Goal: Information Seeking & Learning: Find specific fact

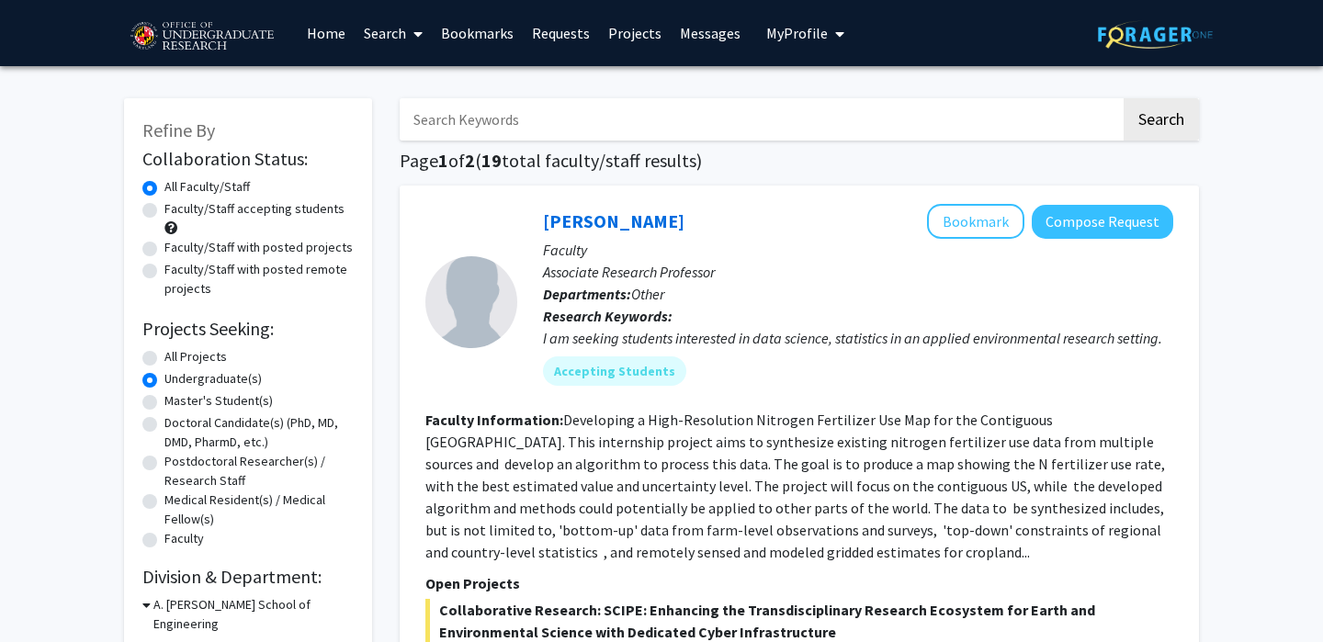
scroll to position [37, 0]
click at [396, 28] on link "Search" at bounding box center [393, 33] width 77 height 64
click at [395, 67] on span "Faculty/Staff" at bounding box center [422, 84] width 135 height 37
radio input "true"
click at [481, 33] on link "Bookmarks" at bounding box center [477, 33] width 91 height 64
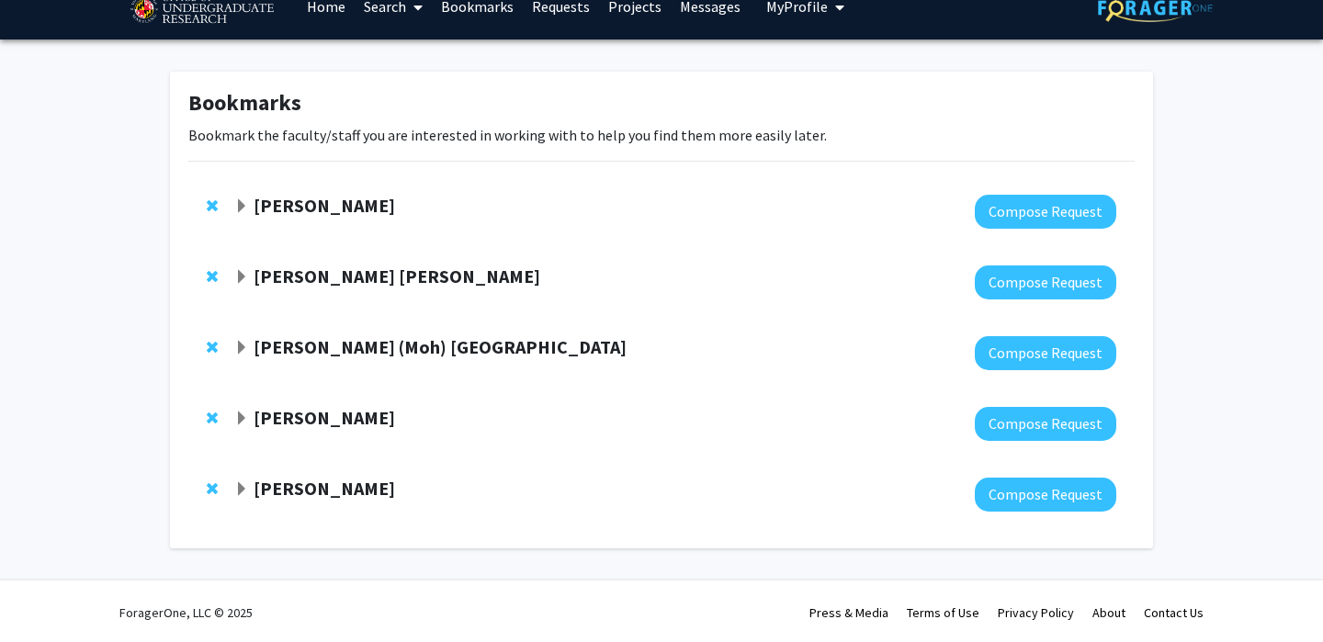
scroll to position [29, 0]
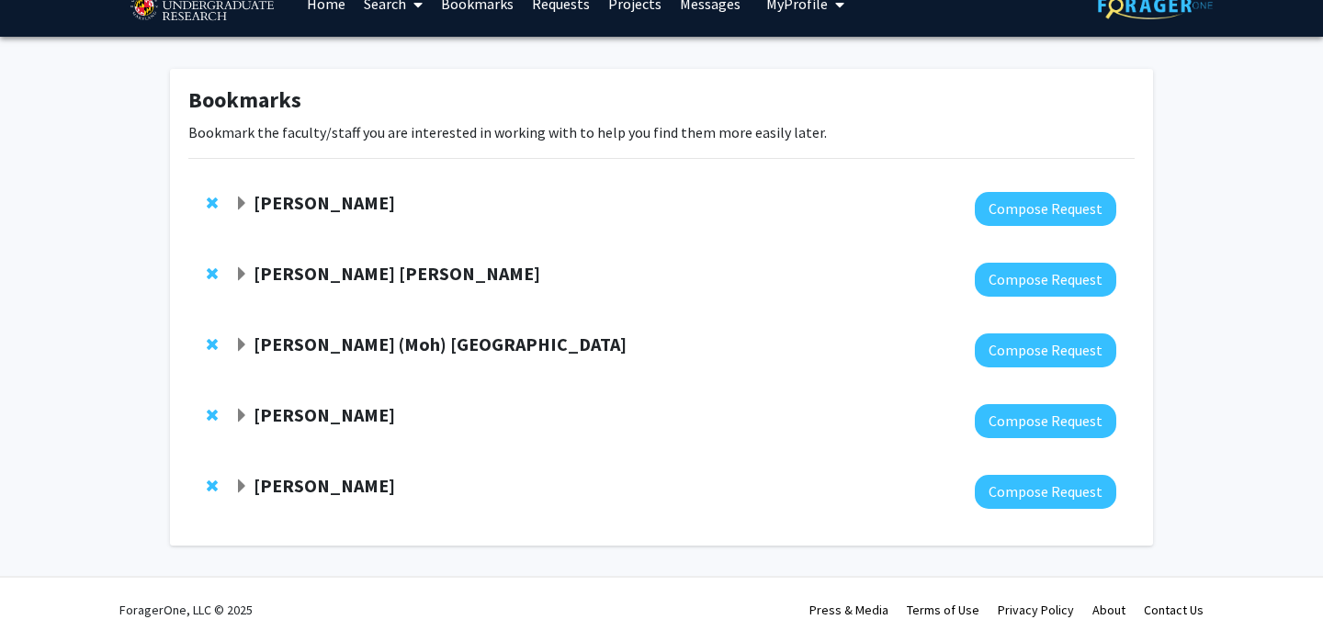
click at [382, 200] on strong "Macarena Farcuh Yuri" at bounding box center [324, 202] width 141 height 23
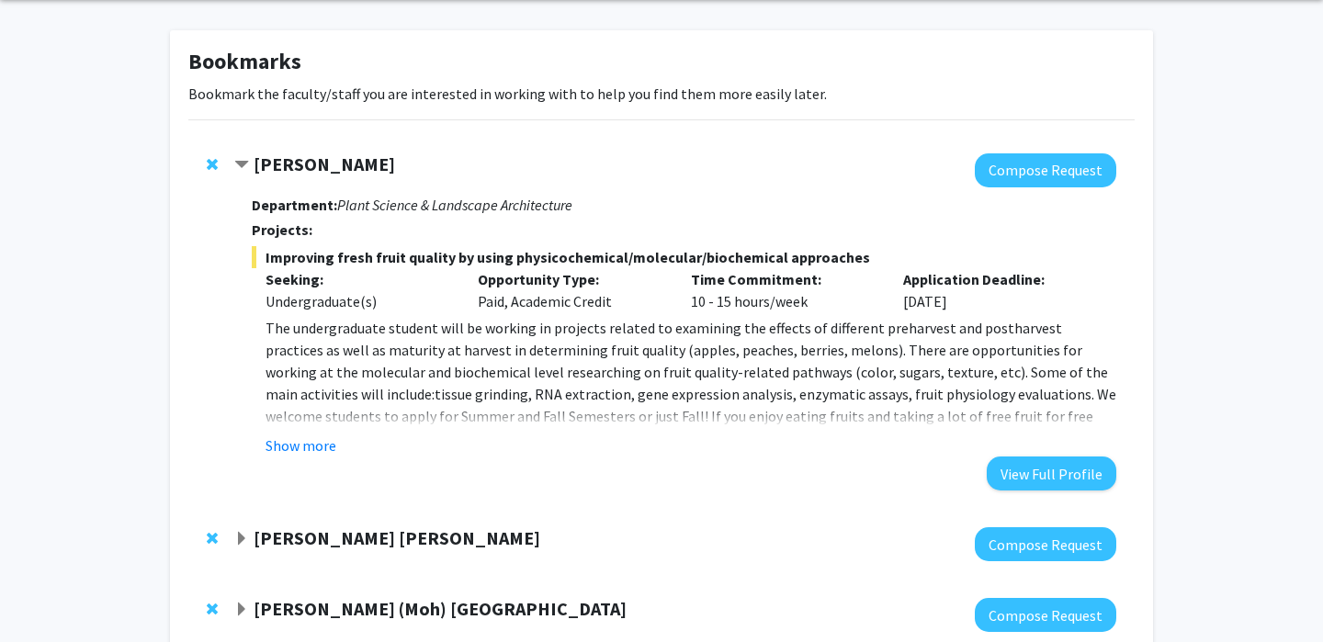
scroll to position [73, 0]
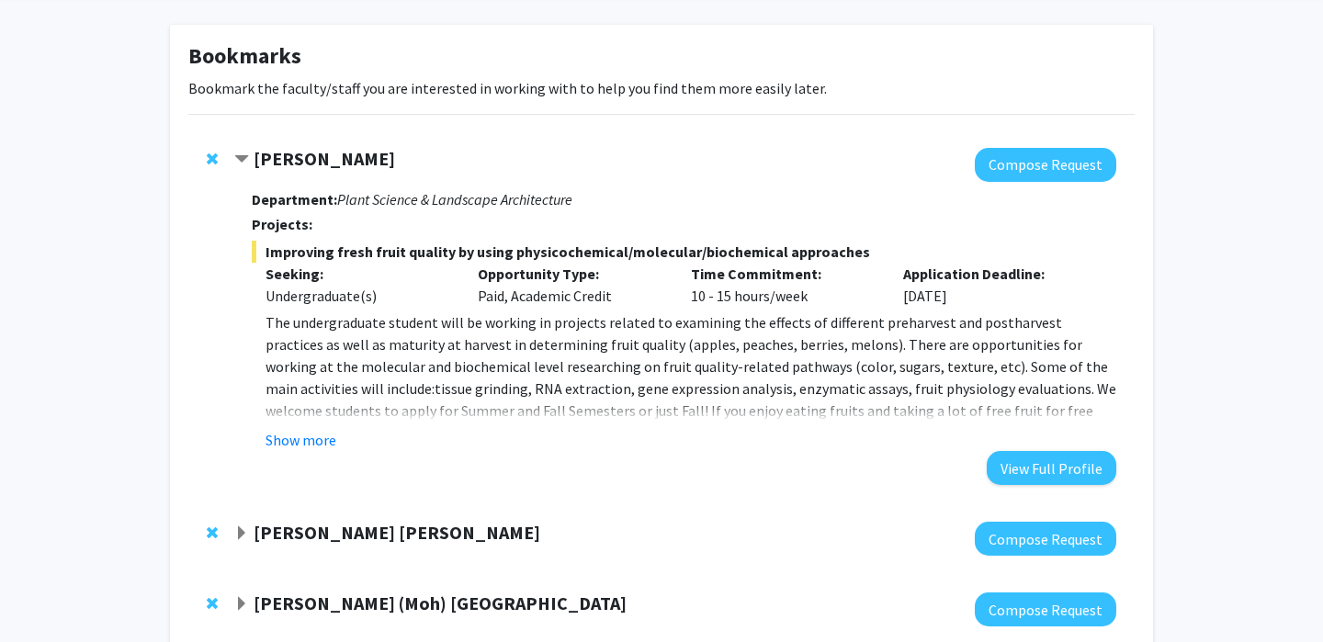
click at [261, 439] on fg-read-more "The undergraduate student will be working in projects related to examining the …" at bounding box center [684, 381] width 865 height 140
click at [276, 440] on button "Show more" at bounding box center [301, 440] width 71 height 22
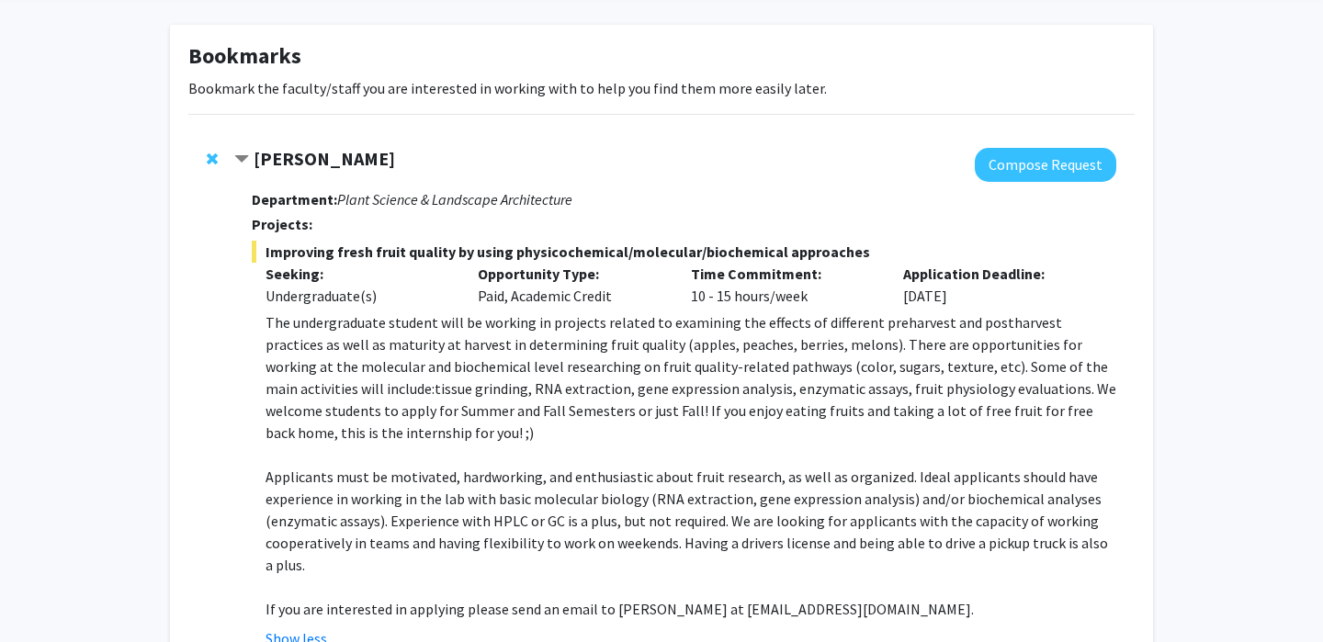
click at [240, 389] on div "Macarena Farcuh Yuri Compose Request Department: Plant Science & Landscape Arch…" at bounding box center [675, 416] width 882 height 536
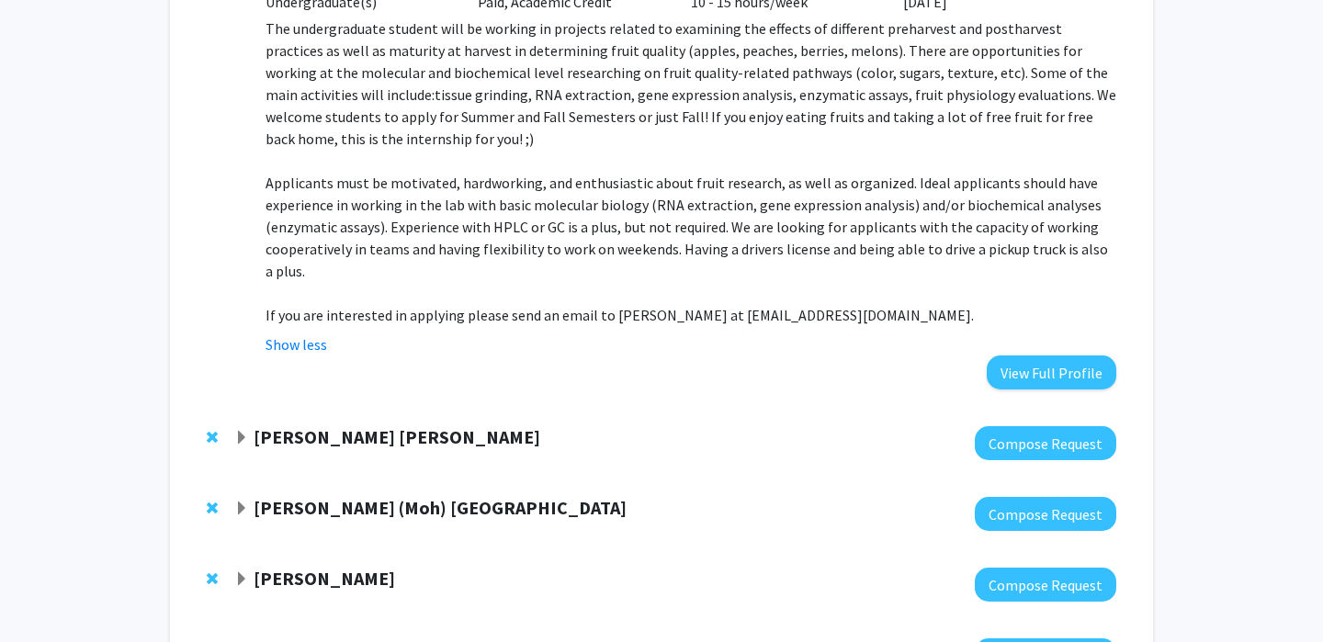
scroll to position [404, 0]
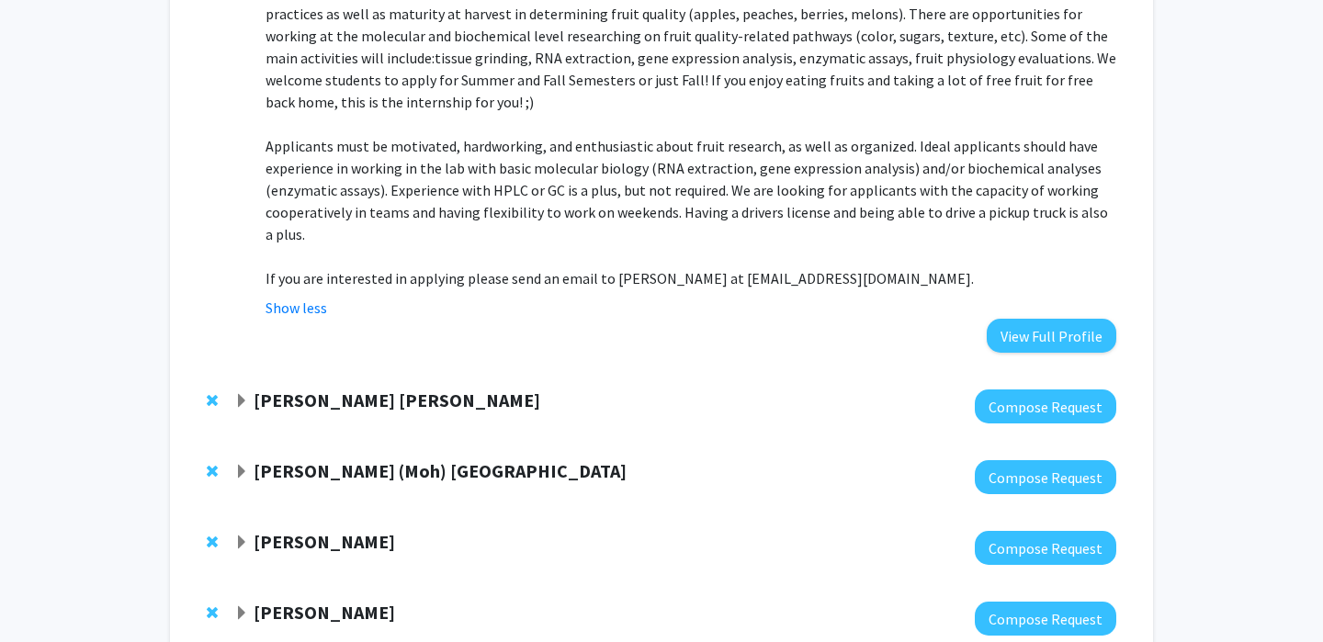
click at [397, 398] on strong "Daniel Rodriguez Leal" at bounding box center [397, 400] width 287 height 23
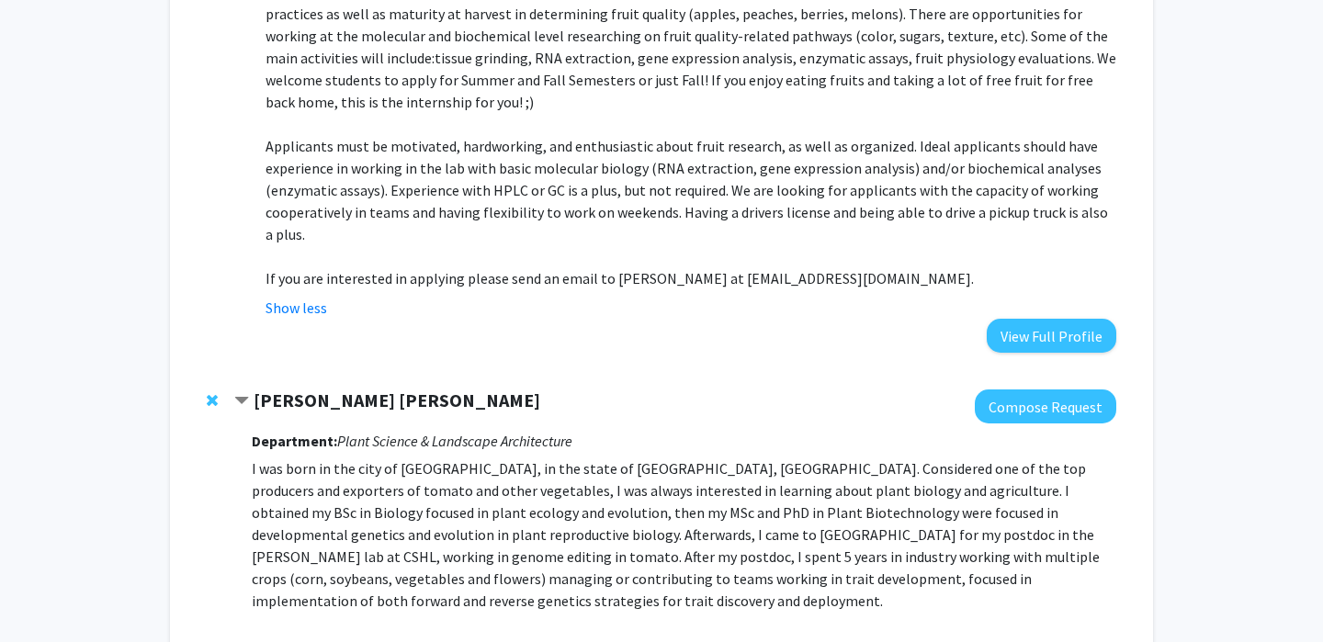
click at [500, 342] on div "Department: Plant Science & Landscape Architecture Projects: Improving fresh fr…" at bounding box center [684, 102] width 865 height 502
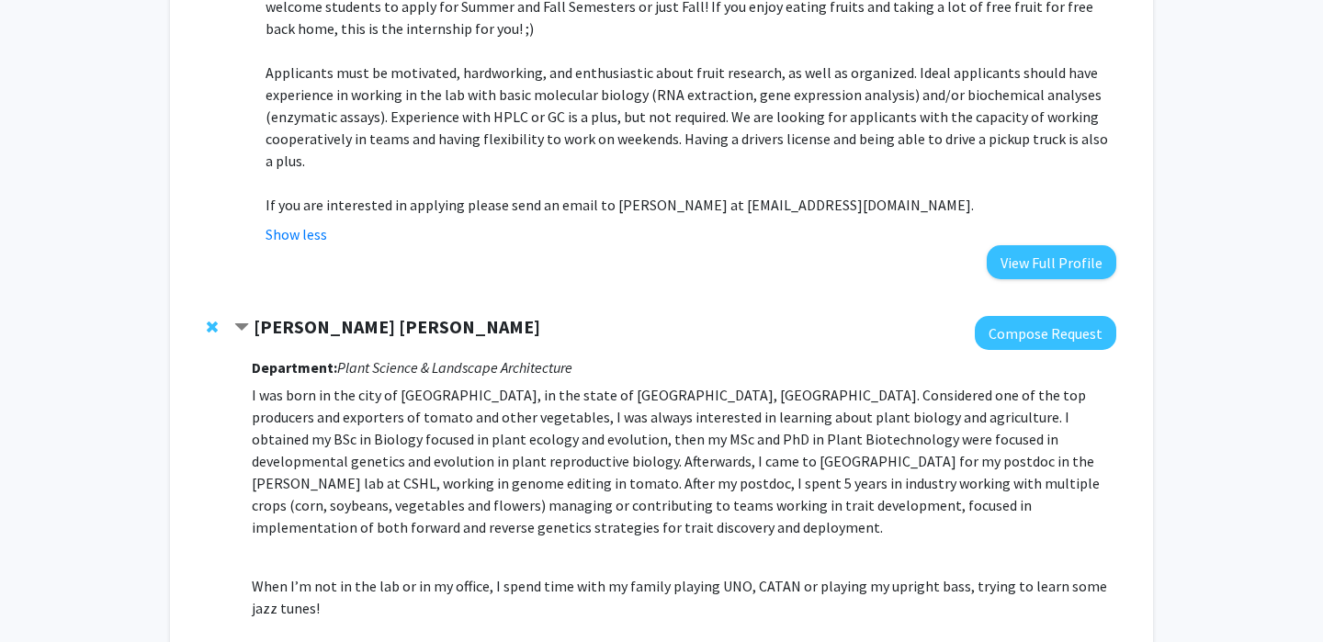
scroll to position [0, 0]
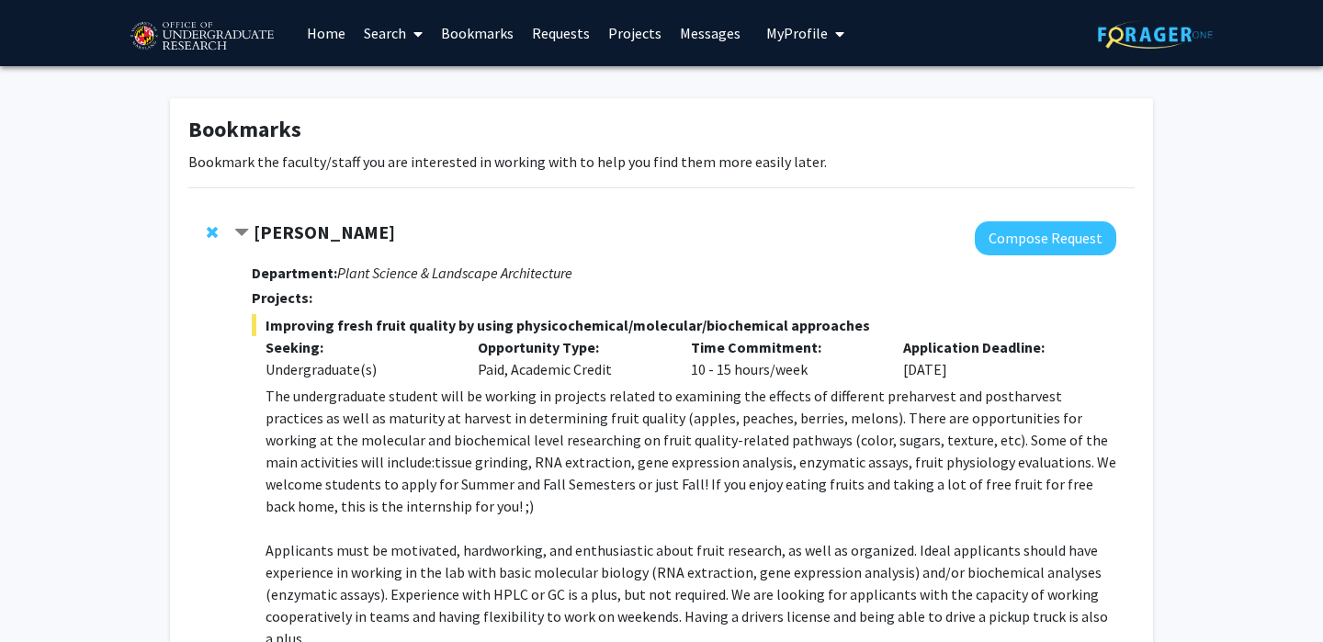
click at [395, 37] on link "Search" at bounding box center [393, 33] width 77 height 64
click at [413, 115] on span "Students" at bounding box center [411, 121] width 112 height 37
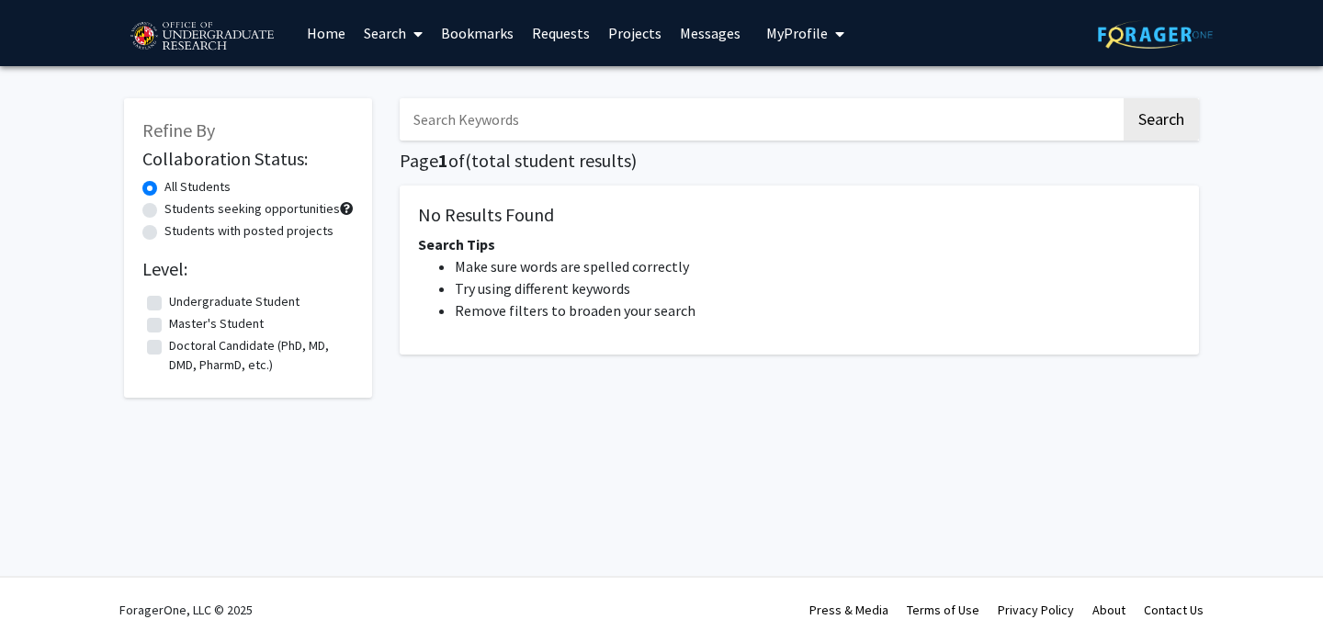
click at [480, 130] on input "Search Keywords" at bounding box center [760, 119] width 721 height 42
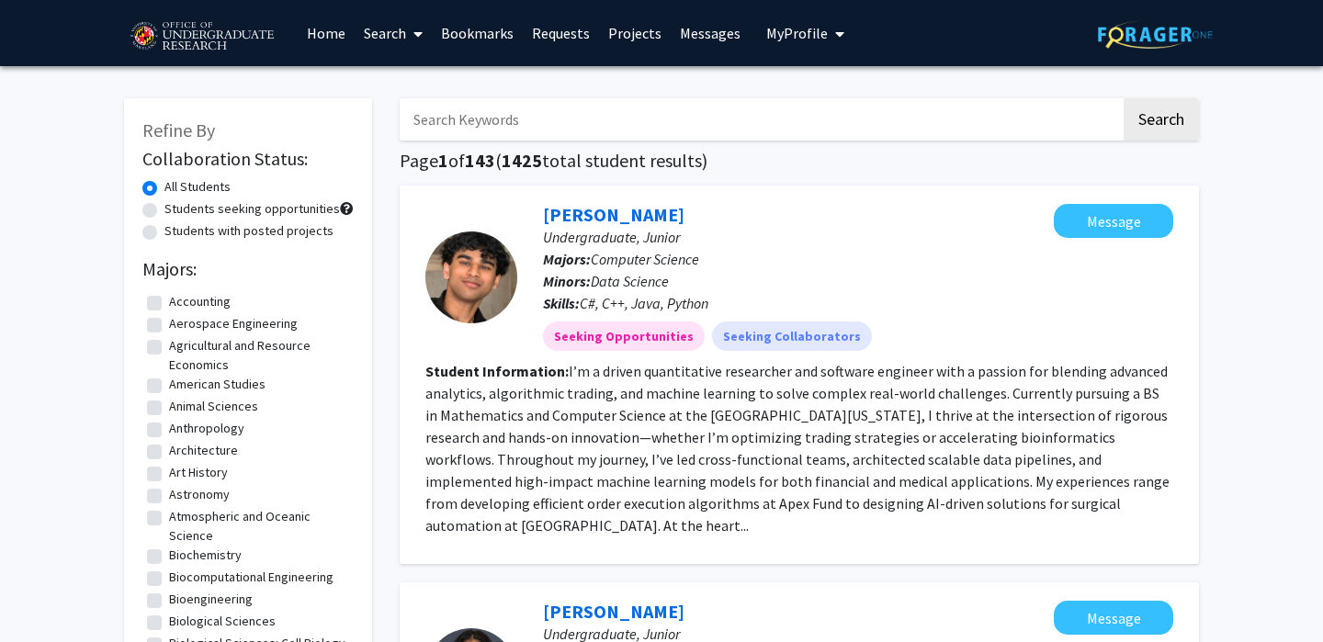
click at [455, 119] on input "Search Keywords" at bounding box center [760, 119] width 721 height 42
click at [1124, 98] on button "Search" at bounding box center [1161, 119] width 75 height 42
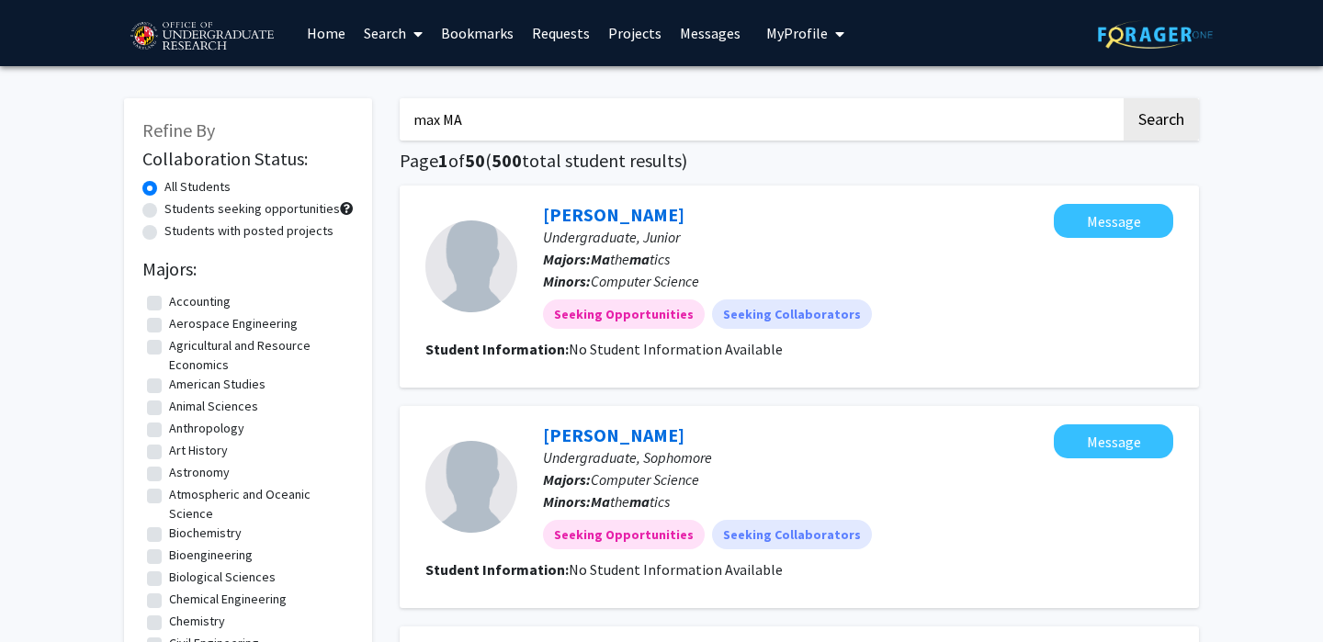
click at [643, 118] on input "max MA" at bounding box center [760, 119] width 721 height 42
type input "m"
click at [1124, 98] on button "Search" at bounding box center [1161, 119] width 75 height 42
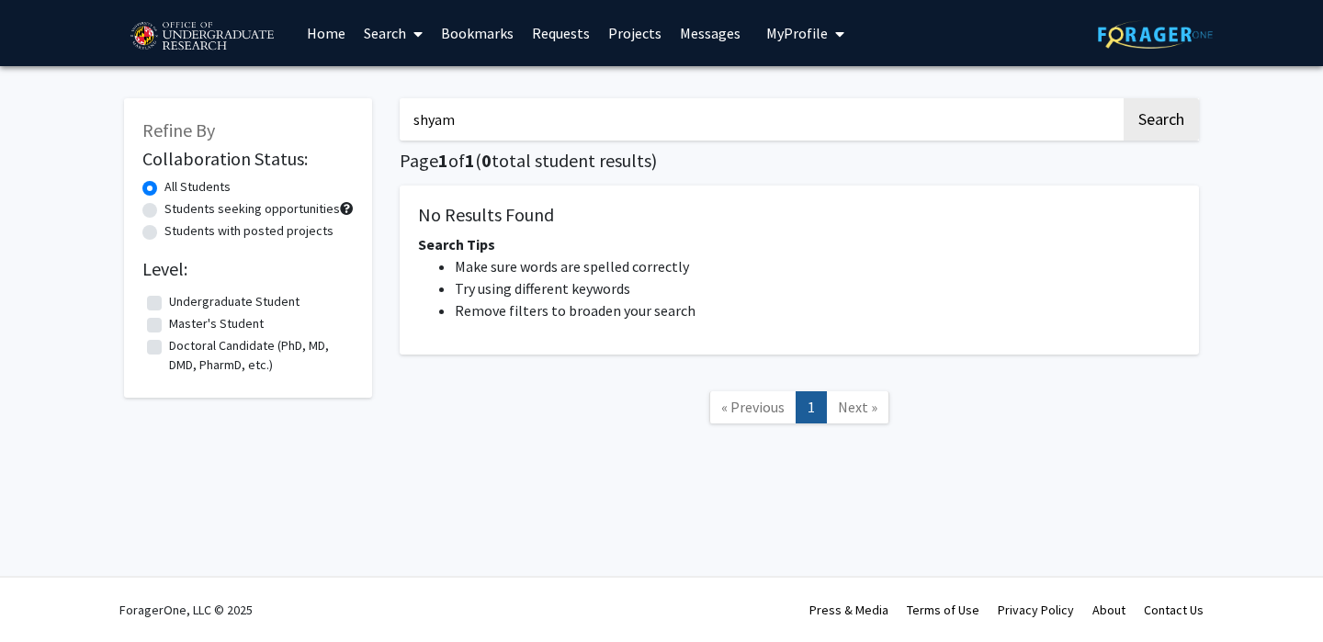
click at [618, 115] on input "shyam" at bounding box center [760, 119] width 721 height 42
type input "s"
type input "aryan"
click at [1124, 98] on button "Search" at bounding box center [1161, 119] width 75 height 42
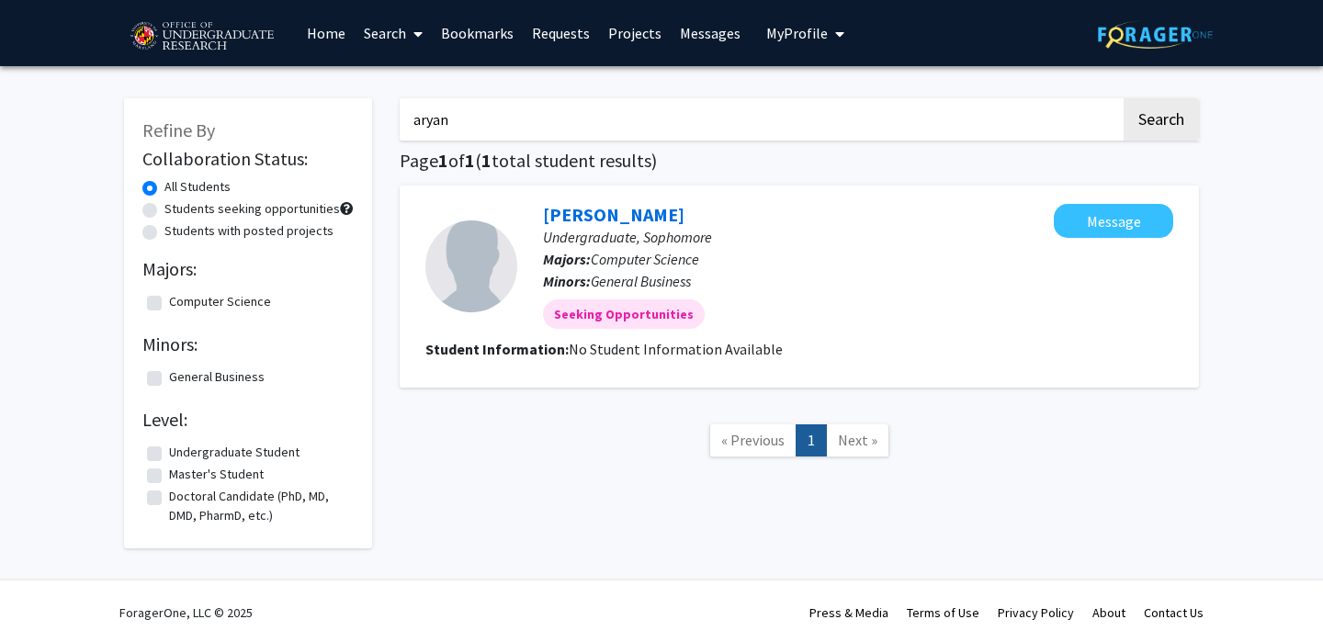
click at [557, 130] on input "aryan" at bounding box center [760, 119] width 721 height 42
click at [631, 208] on link "Aryan Thakar" at bounding box center [613, 214] width 141 height 23
click at [493, 107] on input "aryan" at bounding box center [760, 119] width 721 height 42
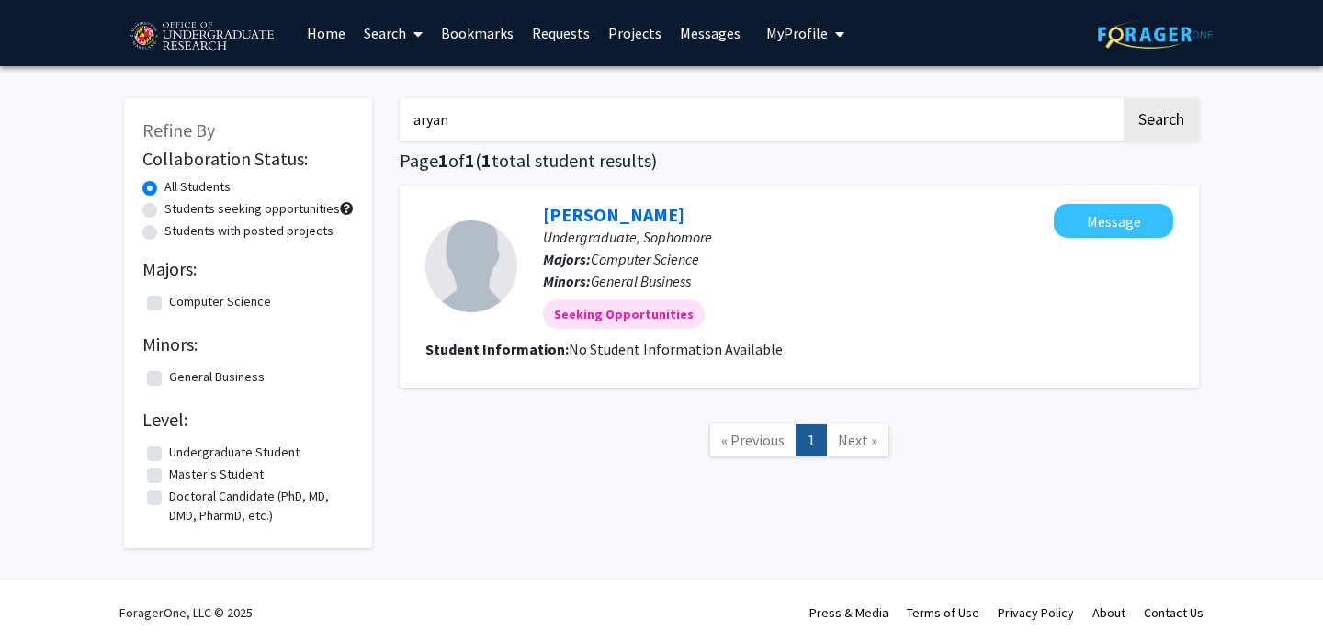
type input "a"
type input "akash"
click at [1124, 98] on button "Search" at bounding box center [1161, 119] width 75 height 42
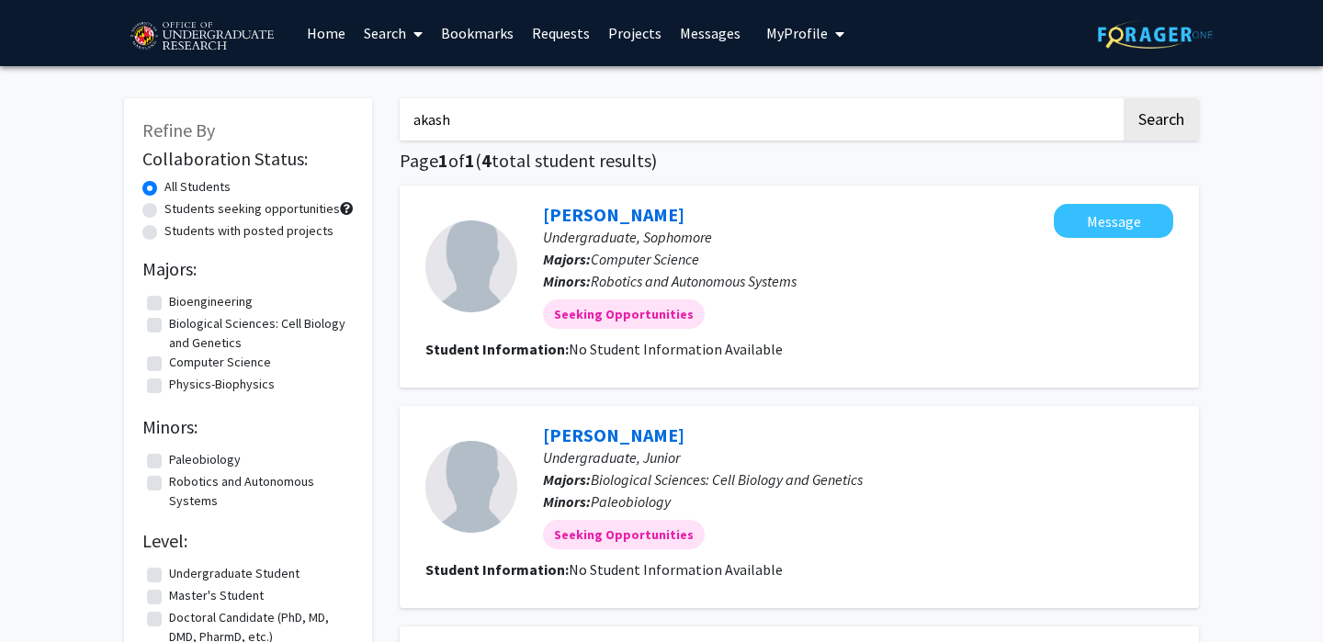
click at [734, 175] on div "akash Search Page 1 of 1 ( 4 total student results) Akash Wudali Undergraduate,…" at bounding box center [799, 596] width 827 height 1032
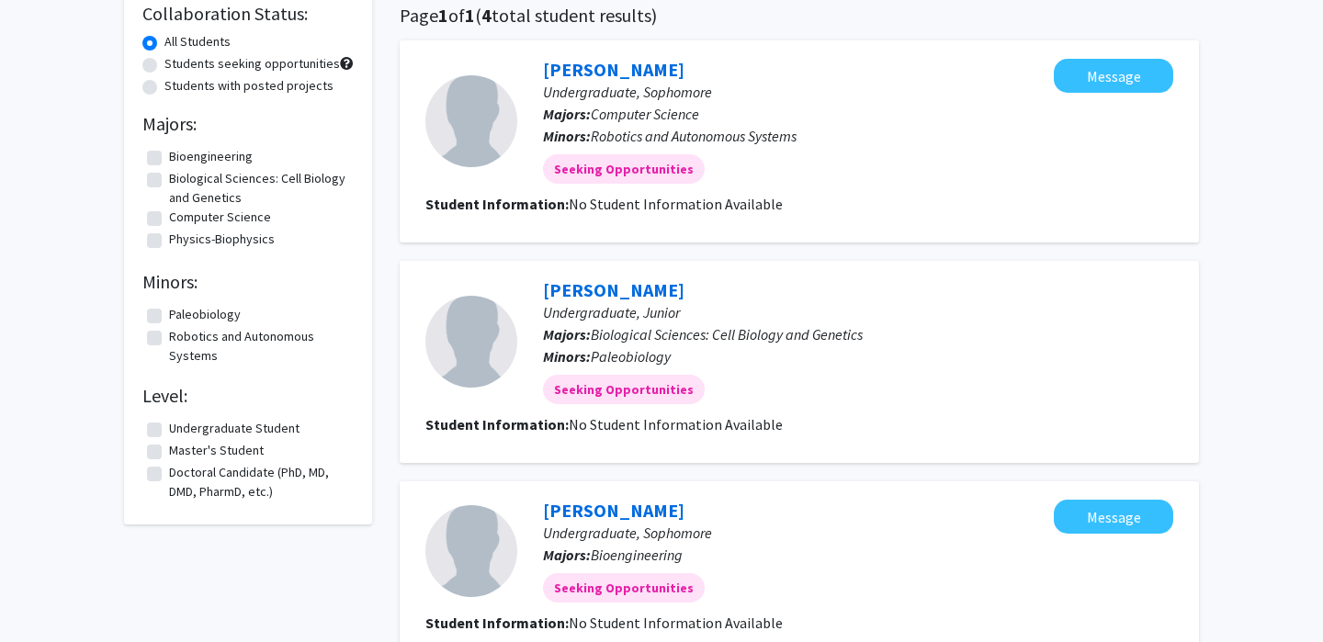
scroll to position [147, 0]
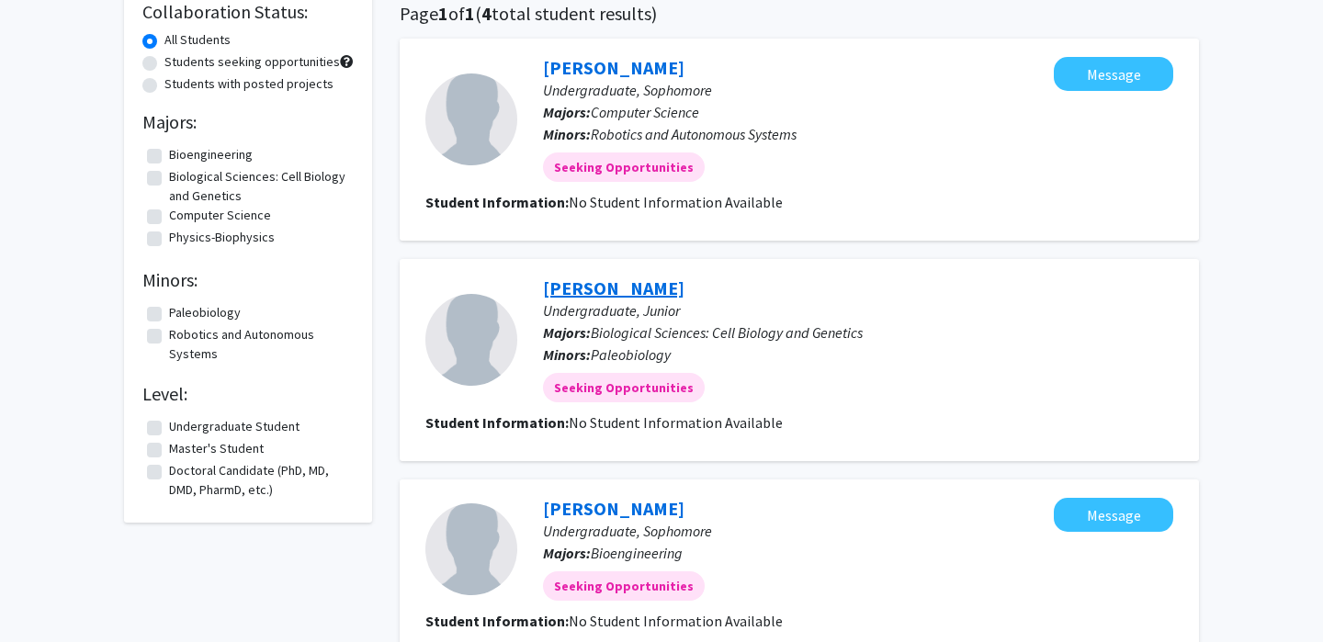
click at [629, 277] on link "[PERSON_NAME]" at bounding box center [613, 288] width 141 height 23
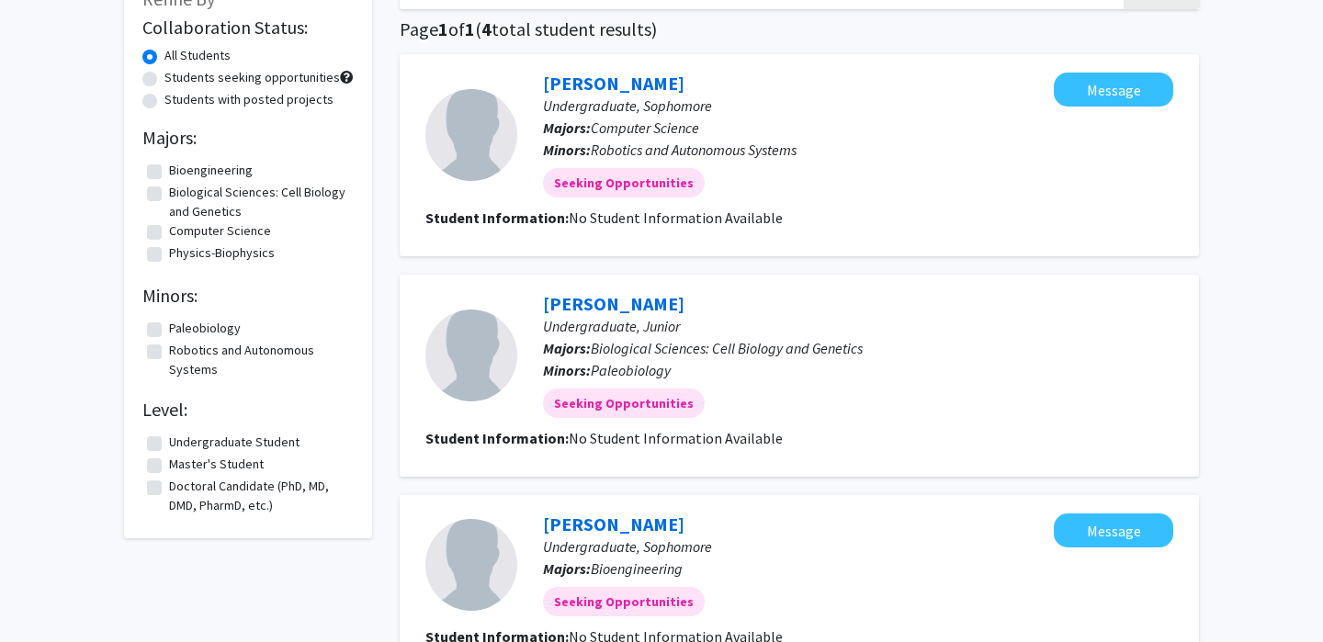
scroll to position [110, 0]
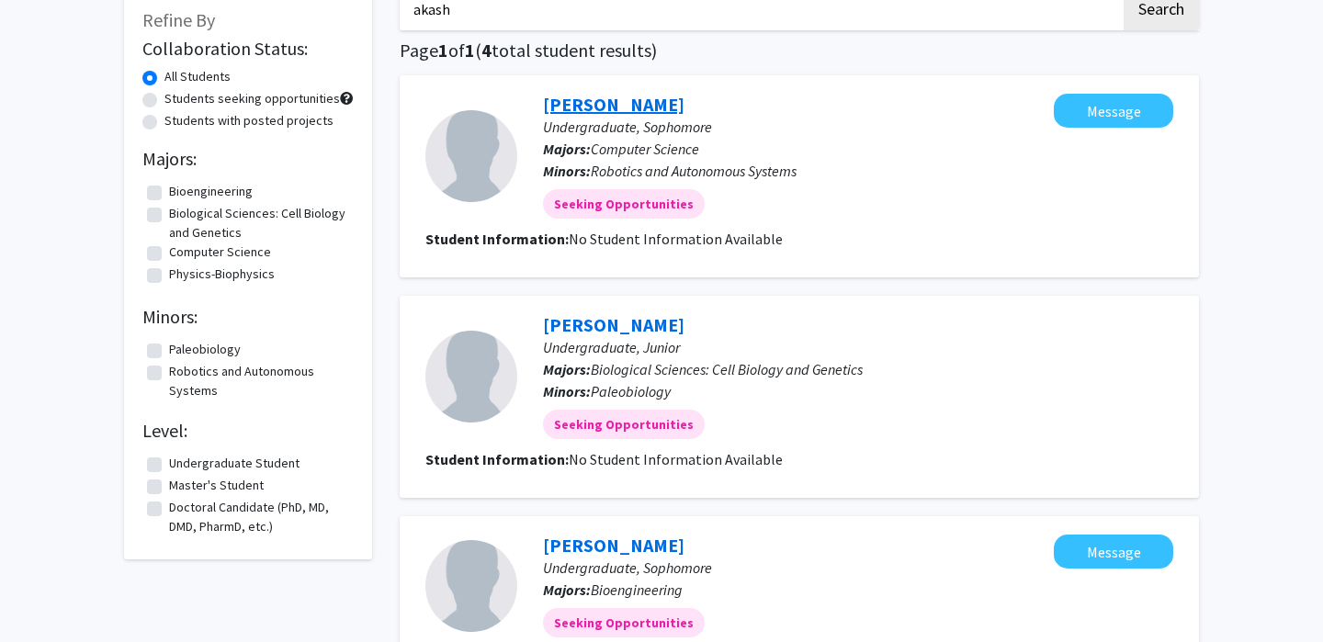
click at [624, 102] on link "Akash Wudali" at bounding box center [613, 104] width 141 height 23
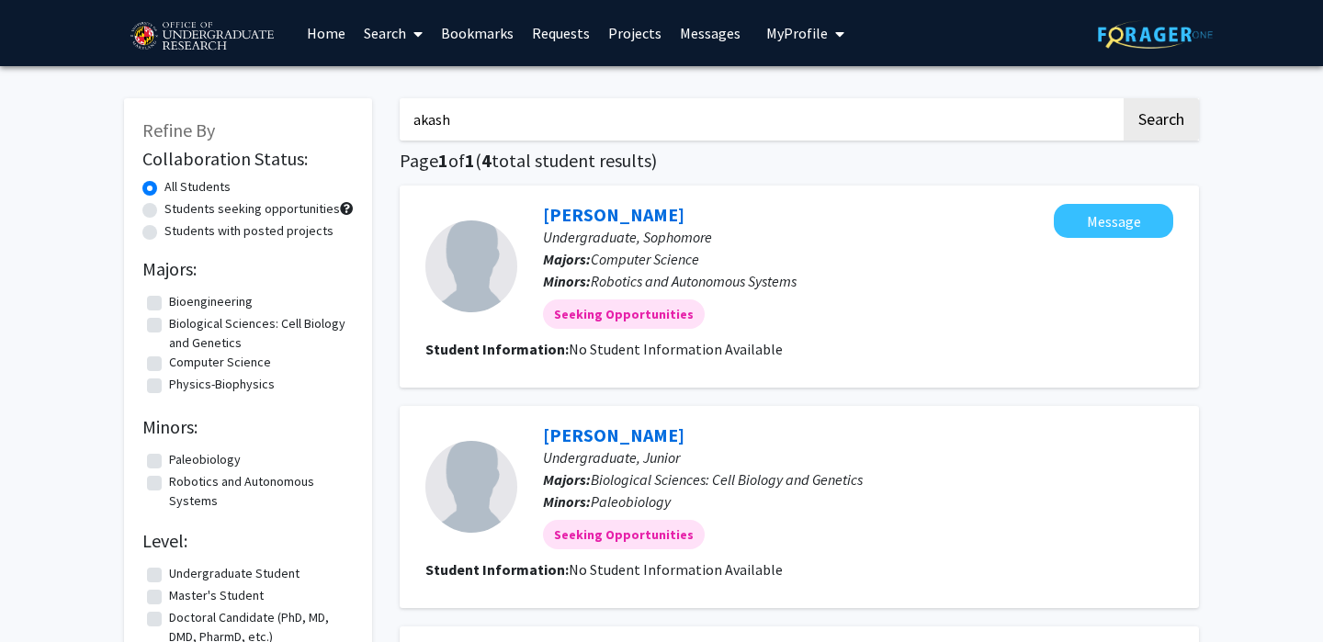
click at [469, 112] on input "akash" at bounding box center [760, 119] width 721 height 42
click at [339, 32] on link "Home" at bounding box center [326, 33] width 57 height 64
